Goal: Navigation & Orientation: Find specific page/section

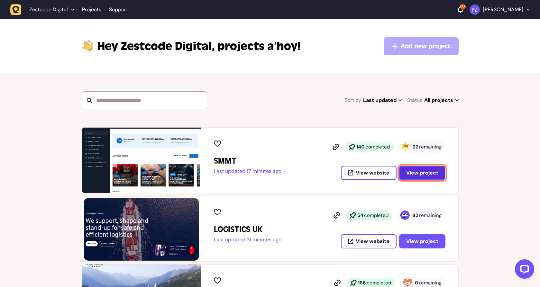
click at [417, 174] on span "View project" at bounding box center [422, 173] width 32 height 5
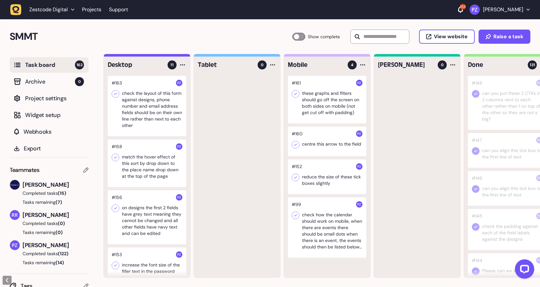
click at [16, 10] on icon "button" at bounding box center [15, 9] width 11 height 11
